Goal: Communication & Community: Answer question/provide support

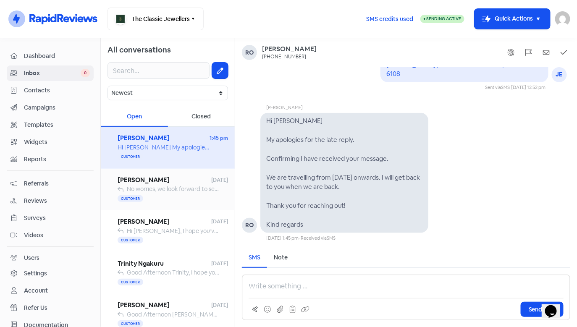
scroll to position [1, 0]
click at [178, 190] on span "No worries, we look forward to seeing you both then!" at bounding box center [197, 189] width 140 height 8
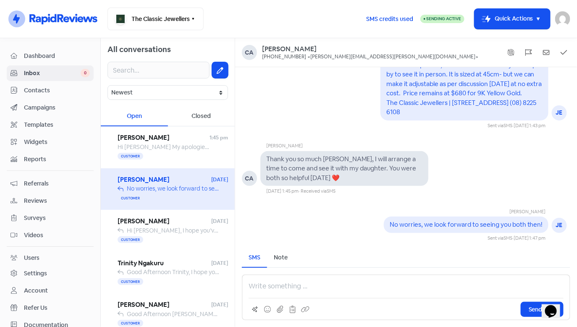
drag, startPoint x: 294, startPoint y: 50, endPoint x: 381, endPoint y: 3, distance: 98.5
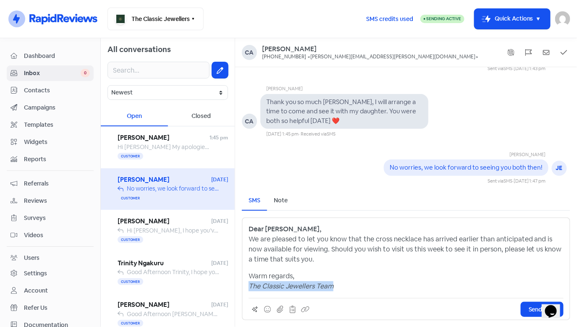
drag, startPoint x: 336, startPoint y: 286, endPoint x: 241, endPoint y: 285, distance: 95.4
click at [241, 285] on div "SMS Note Send Message Dear [PERSON_NAME], We are pleased to let you know that t…" at bounding box center [406, 255] width 342 height 143
click at [337, 289] on p "Warm regards, The Classic Jewellers Team" at bounding box center [406, 281] width 315 height 20
drag, startPoint x: 334, startPoint y: 288, endPoint x: 316, endPoint y: 287, distance: 18.1
click at [316, 287] on p "Warm regards, The Classic Jewellers Team" at bounding box center [406, 281] width 315 height 20
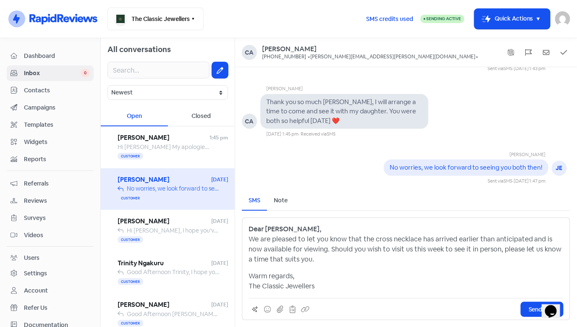
click at [297, 227] on strong "Dear [PERSON_NAME]," at bounding box center [285, 229] width 73 height 9
drag, startPoint x: 300, startPoint y: 229, endPoint x: 248, endPoint y: 230, distance: 51.7
click at [248, 230] on div "Dear [PERSON_NAME], We are pleased to let you know that the cross necklace has …" at bounding box center [406, 269] width 329 height 103
drag, startPoint x: 263, startPoint y: 230, endPoint x: 250, endPoint y: 230, distance: 12.6
click at [250, 230] on p "Dear [PERSON_NAME], We are pleased to let you know that the cross necklace has …" at bounding box center [406, 244] width 315 height 40
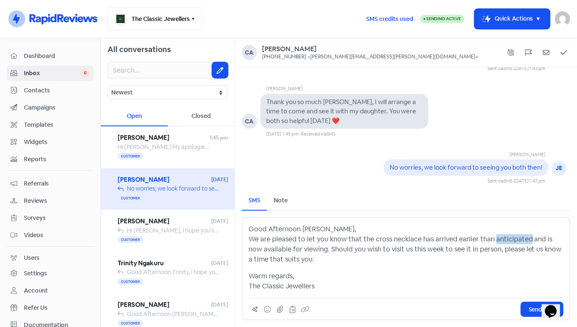
drag, startPoint x: 526, startPoint y: 240, endPoint x: 492, endPoint y: 239, distance: 34.5
click at [492, 239] on p "Good Afternoon [PERSON_NAME], We are pleased to let you know that the cross nec…" at bounding box center [406, 244] width 315 height 40
click at [345, 228] on p "Good Afternoon [PERSON_NAME], We are pleased to let you know that the cross nec…" at bounding box center [406, 244] width 315 height 40
click at [528, 310] on button "Send SMS" at bounding box center [542, 309] width 43 height 15
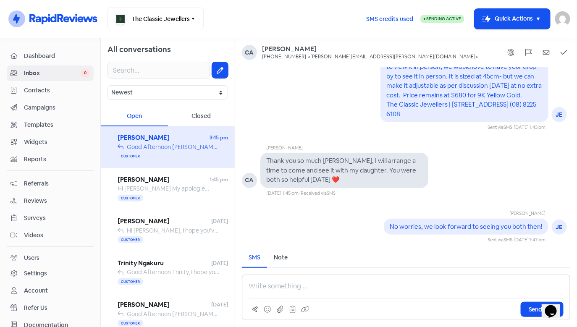
scroll to position [-160, 0]
